Goal: Transaction & Acquisition: Purchase product/service

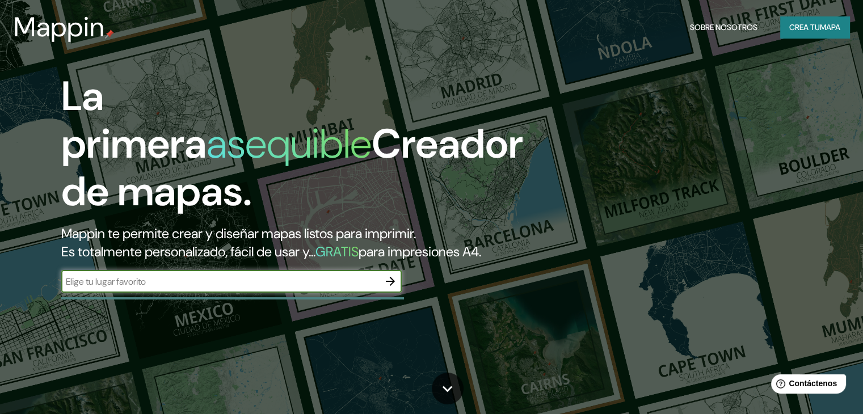
click at [377, 288] on input "text" at bounding box center [220, 281] width 318 height 13
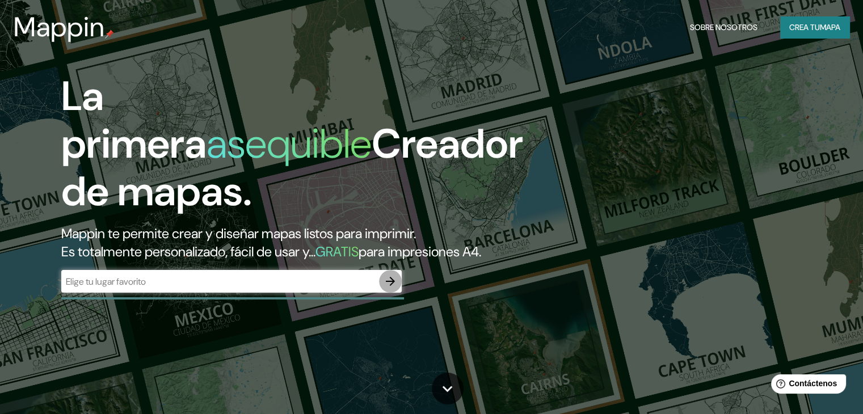
click at [393, 286] on icon "button" at bounding box center [390, 281] width 9 height 9
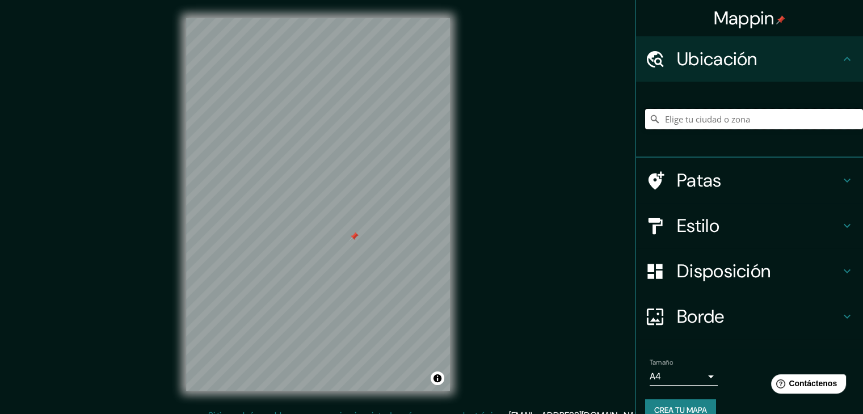
click at [708, 121] on input "Elige tu ciudad o zona" at bounding box center [754, 119] width 218 height 20
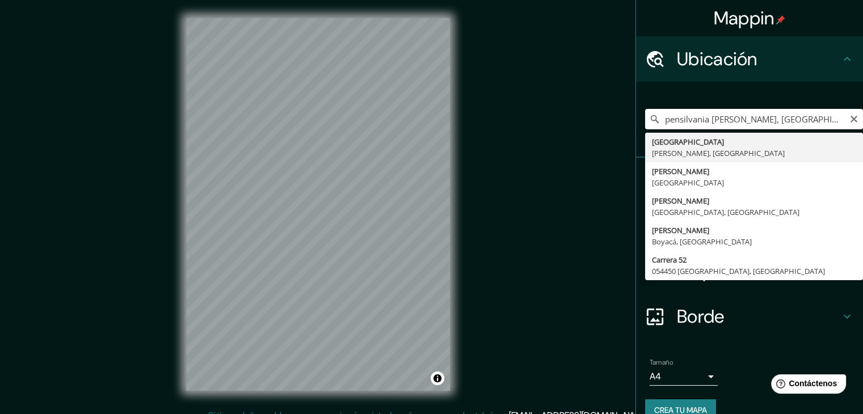
type input "[GEOGRAPHIC_DATA], [GEOGRAPHIC_DATA], [GEOGRAPHIC_DATA]"
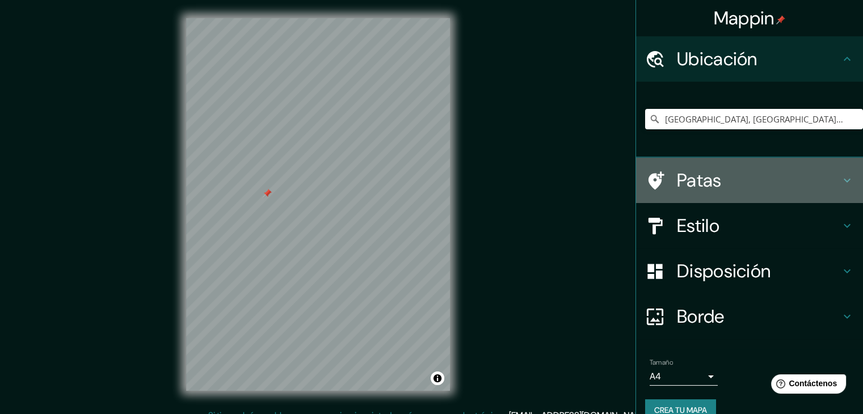
click at [747, 197] on div "Patas" at bounding box center [749, 180] width 227 height 45
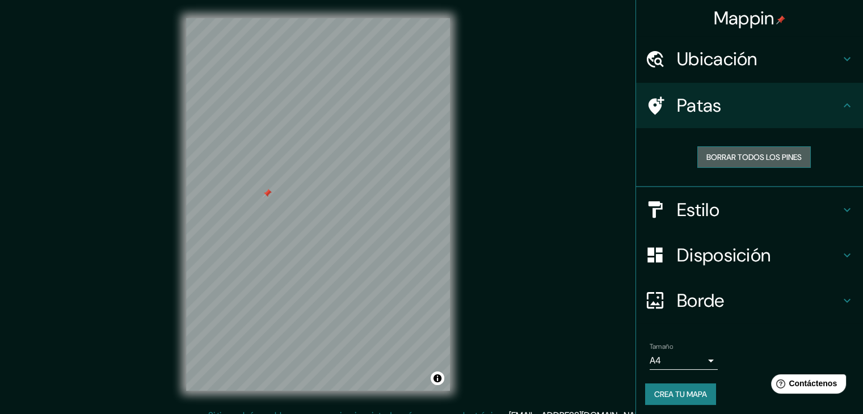
click at [771, 159] on font "Borrar todos los pines" at bounding box center [753, 157] width 95 height 10
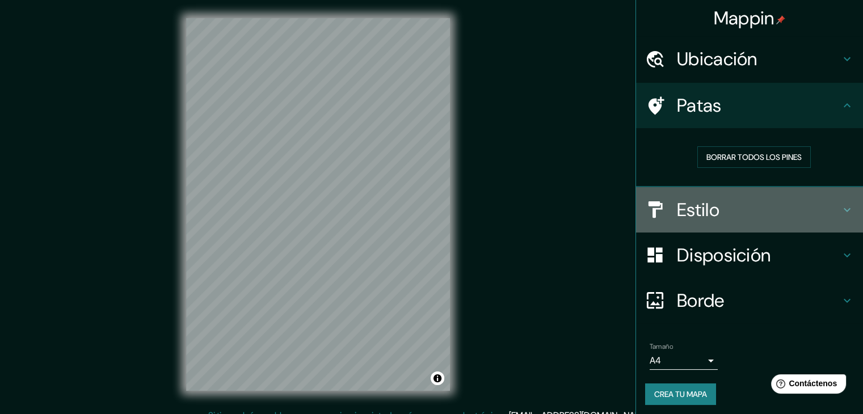
click at [713, 204] on h4 "Estilo" at bounding box center [758, 210] width 163 height 23
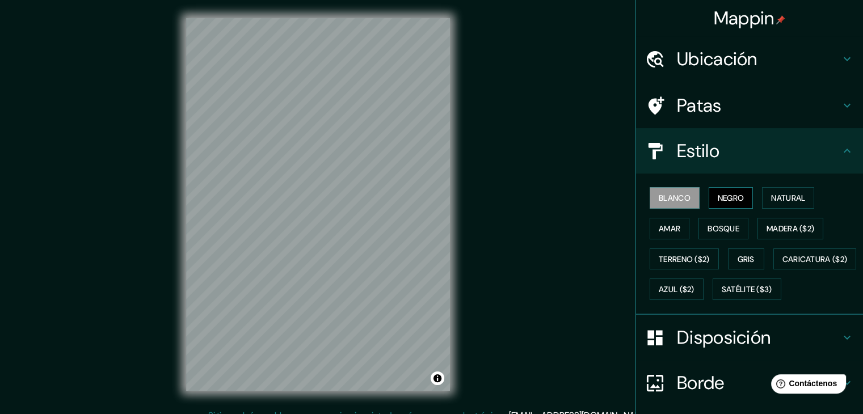
click at [720, 198] on font "Negro" at bounding box center [731, 198] width 27 height 10
click at [774, 196] on font "Natural" at bounding box center [788, 198] width 34 height 10
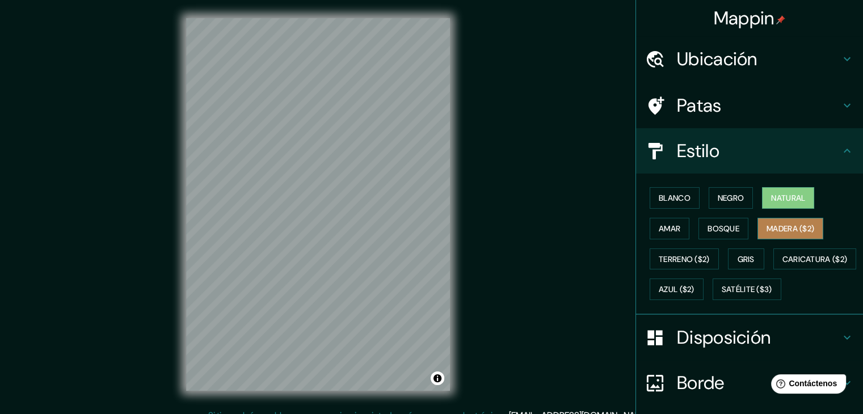
click at [767, 230] on font "Madera ($2)" at bounding box center [791, 229] width 48 height 10
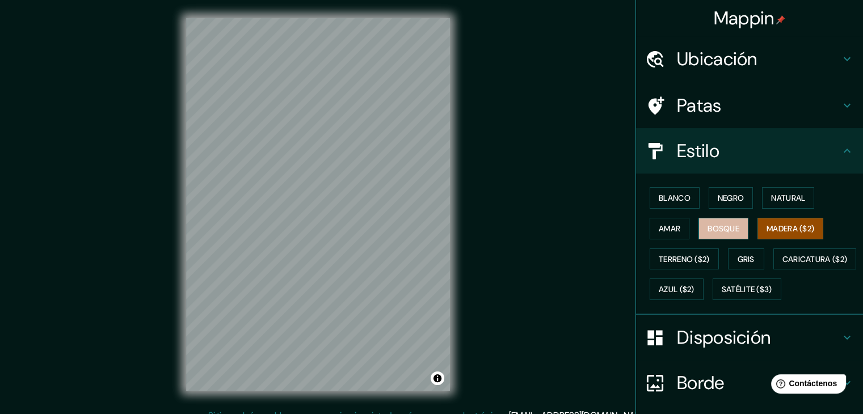
click at [721, 226] on font "Bosque" at bounding box center [724, 229] width 32 height 10
click at [738, 254] on font "Gris" at bounding box center [746, 259] width 17 height 10
click at [771, 229] on font "Madera ($2)" at bounding box center [791, 229] width 48 height 10
click at [701, 258] on font "Terreno ($2)" at bounding box center [684, 259] width 51 height 10
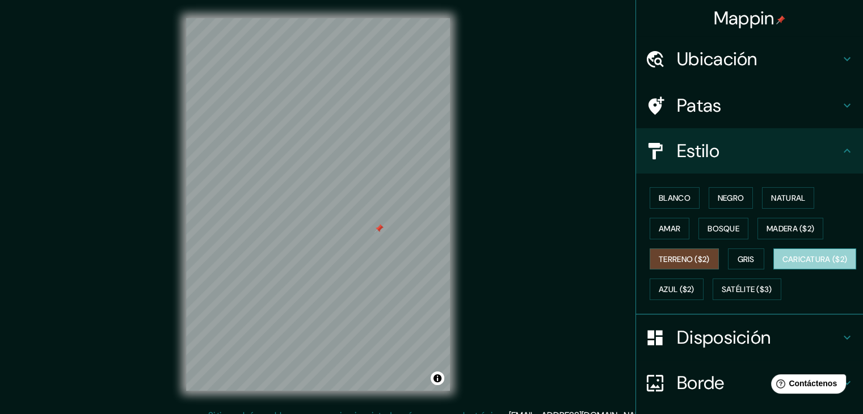
click at [782, 264] on font "Caricatura ($2)" at bounding box center [814, 259] width 65 height 10
